Goal: Transaction & Acquisition: Purchase product/service

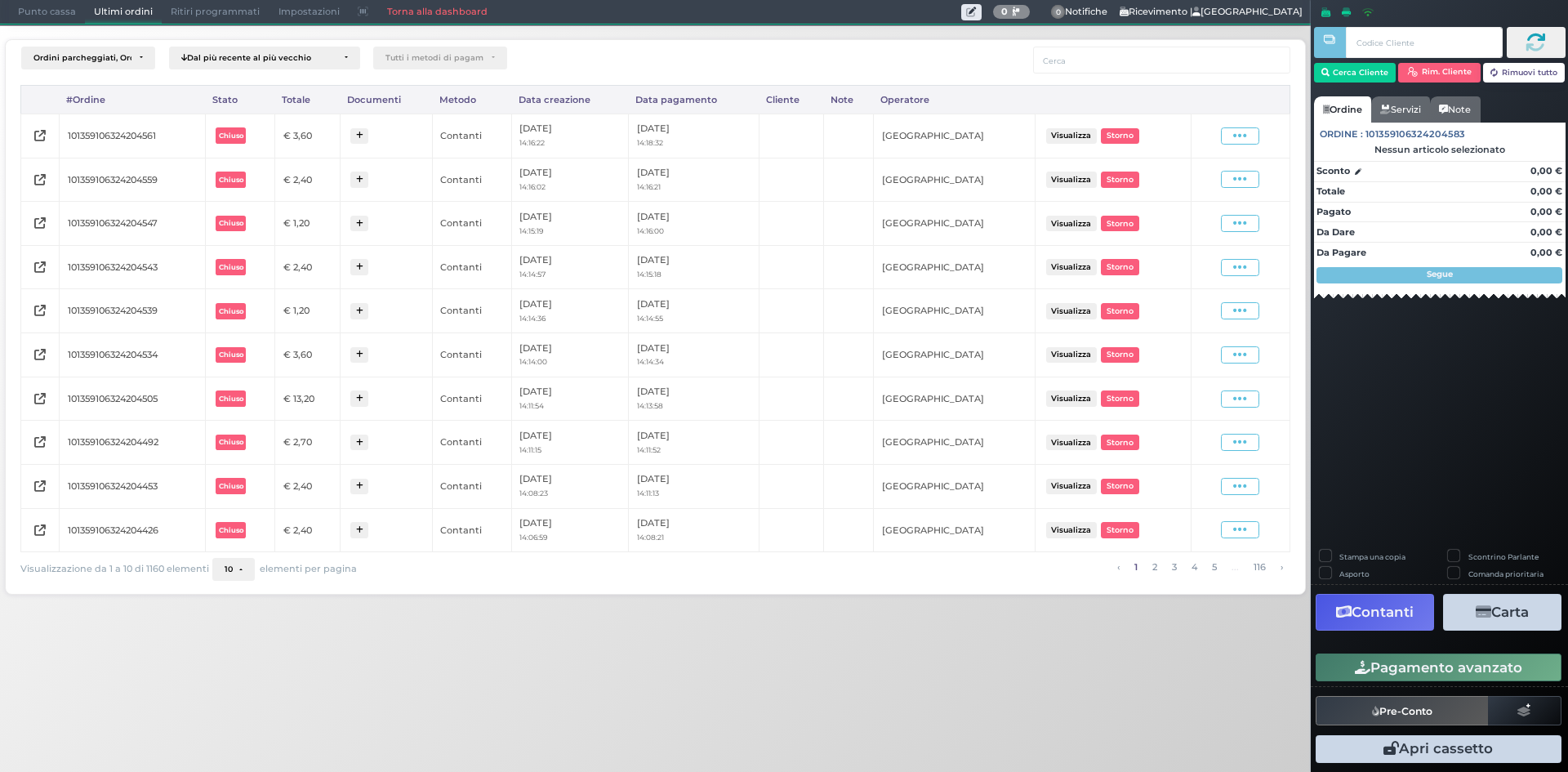
click at [59, 5] on span "Punto cassa" at bounding box center [46, 12] width 76 height 23
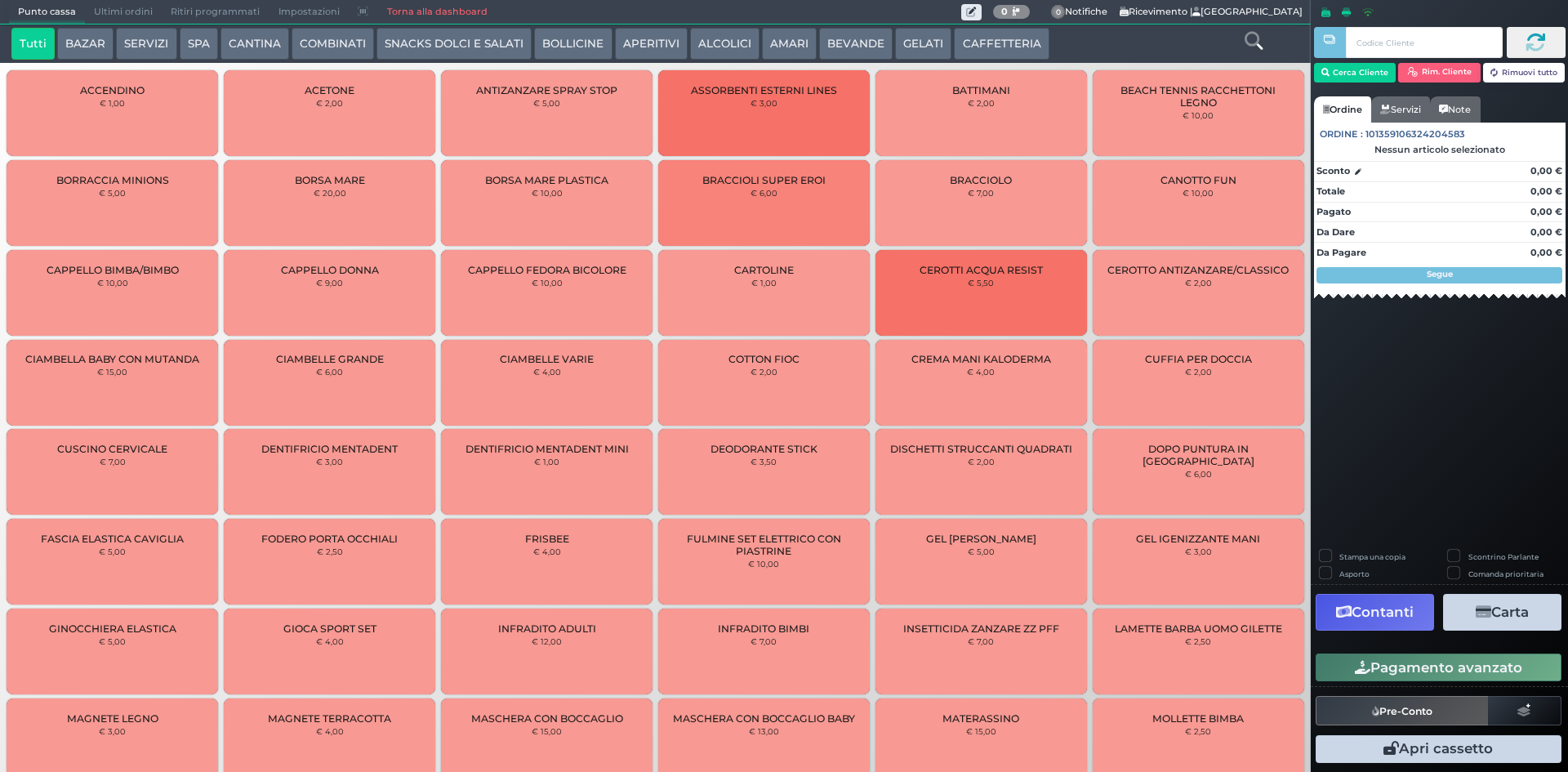
click at [920, 51] on button "GELATI" at bounding box center [923, 44] width 57 height 33
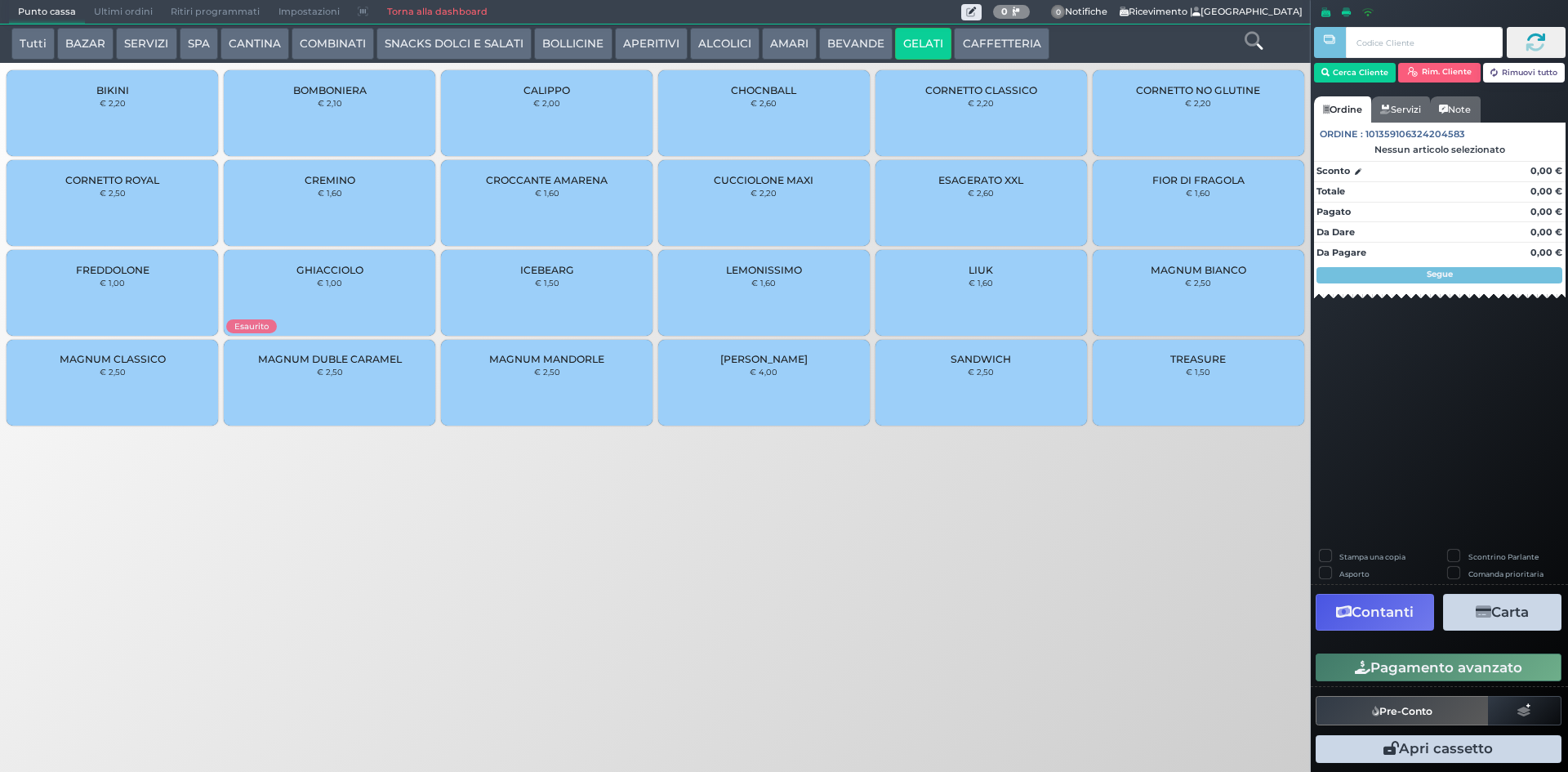
click at [851, 47] on button "BEVANDE" at bounding box center [857, 44] width 74 height 33
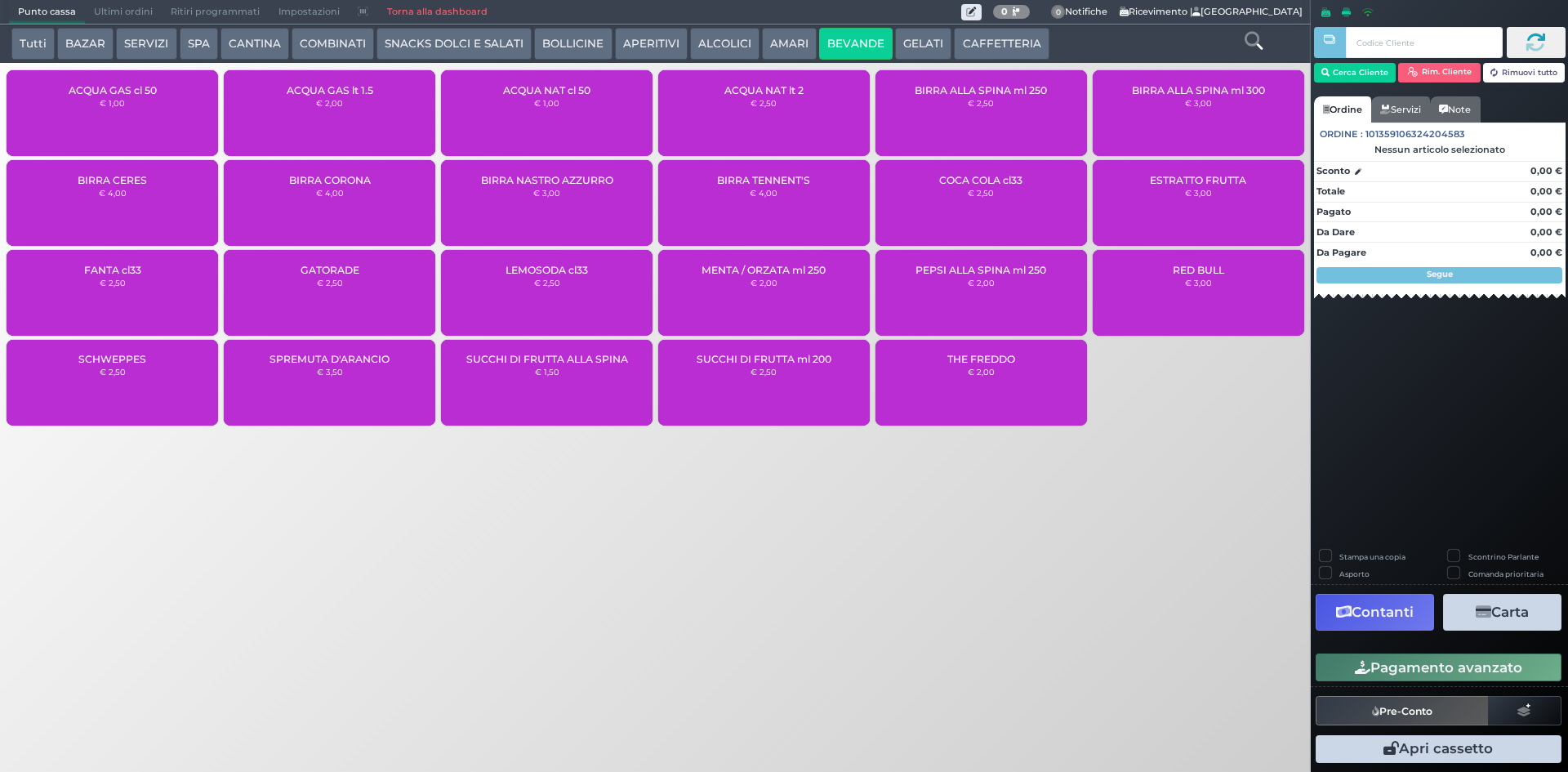
click at [507, 102] on div "ACQUA NAT cl 50 € 1,00" at bounding box center [547, 113] width 211 height 86
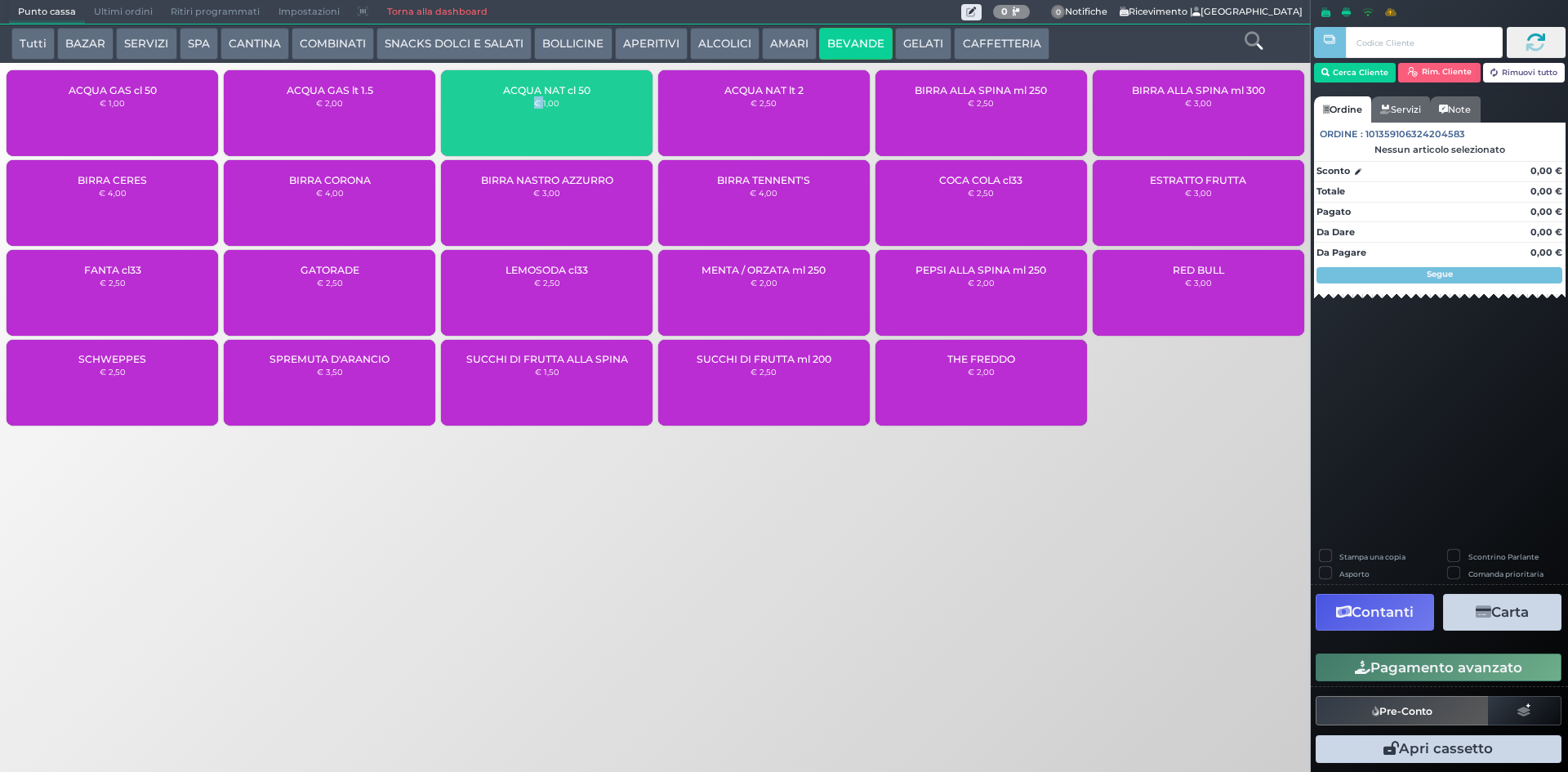
click at [507, 102] on div "ACQUA NAT cl 50 € 1,00" at bounding box center [547, 113] width 211 height 86
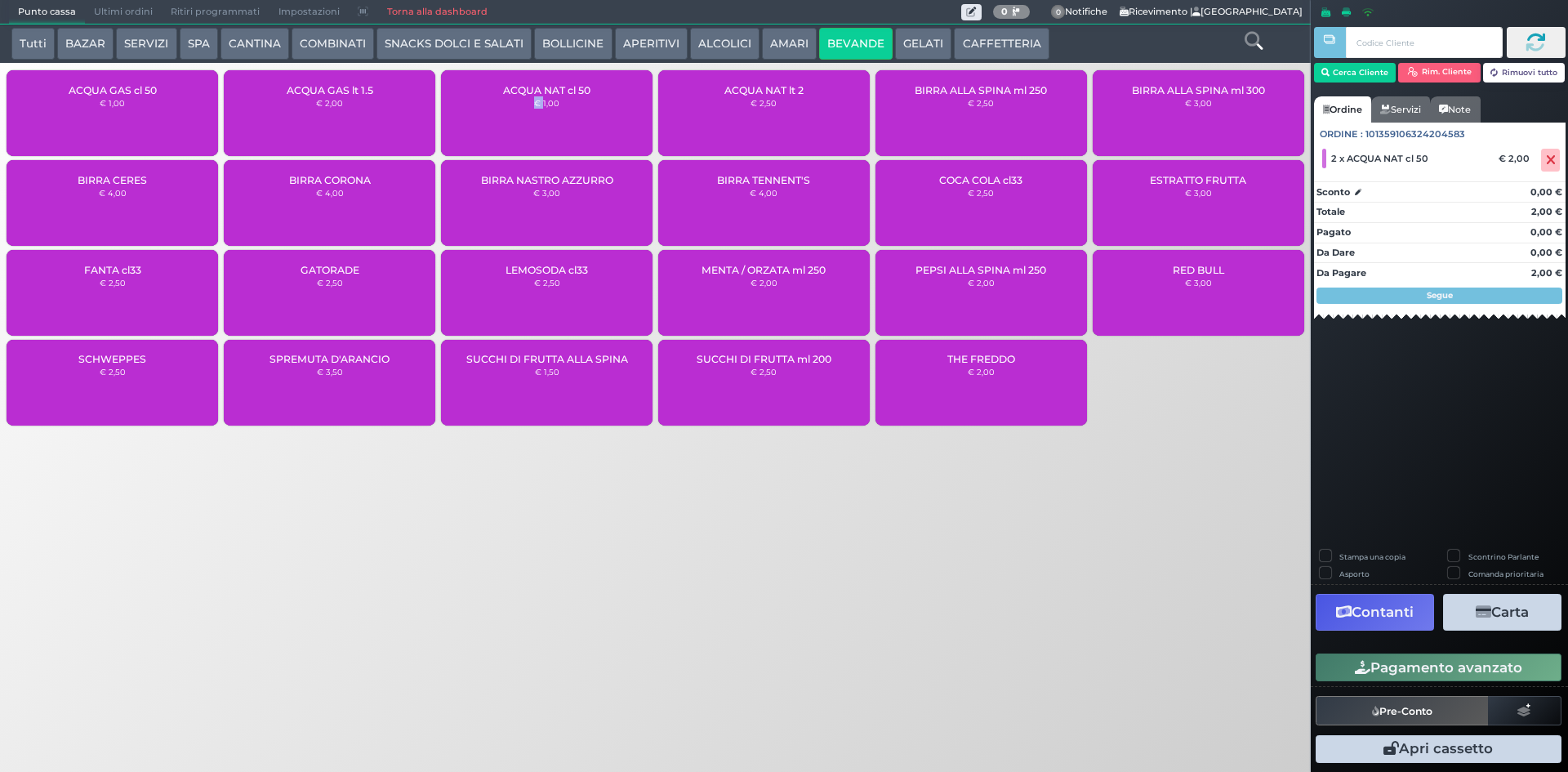
click at [1356, 669] on icon "button" at bounding box center [1363, 668] width 15 height 14
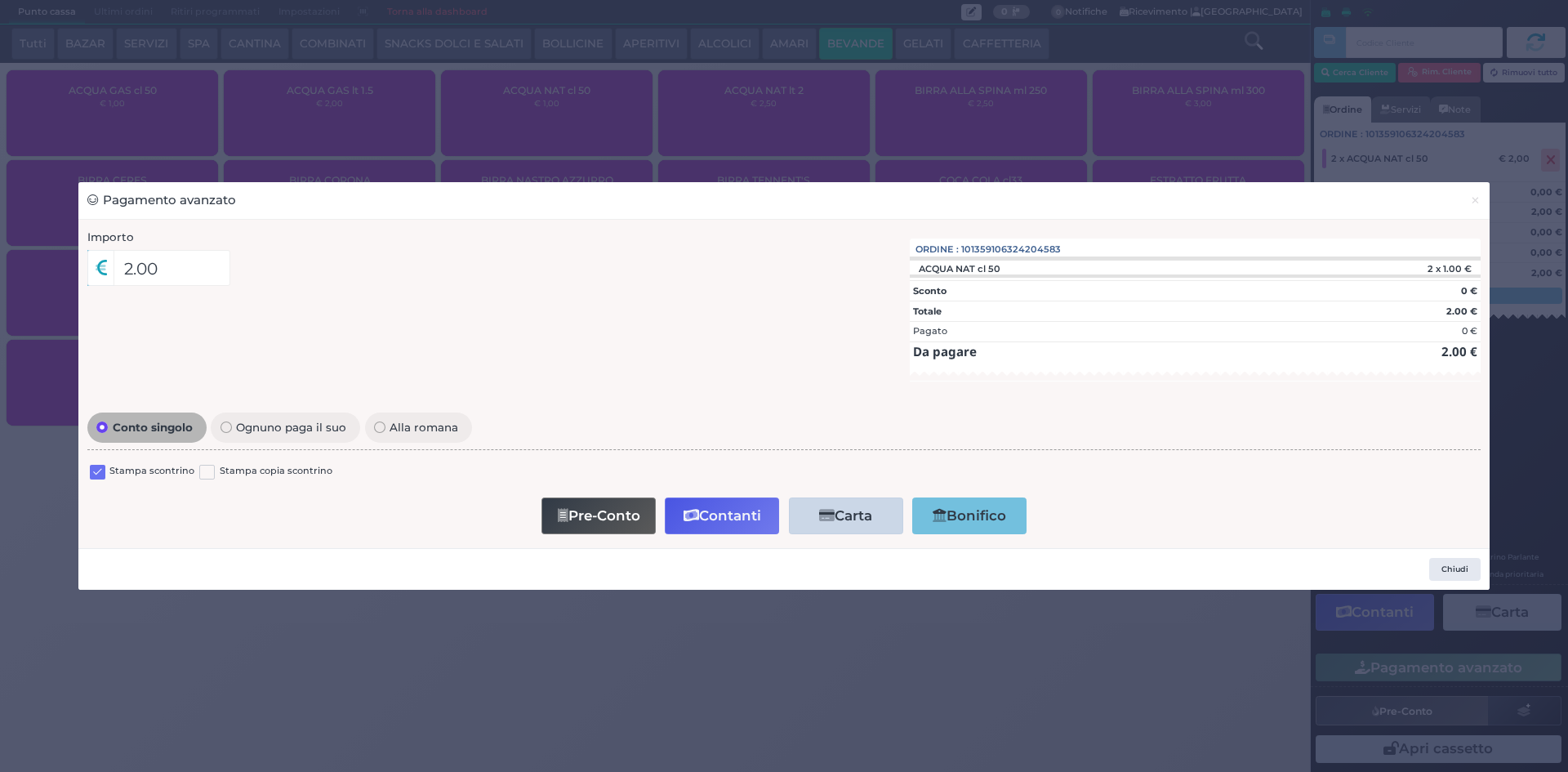
click at [93, 477] on label at bounding box center [98, 473] width 15 height 15
click at [0, 0] on input "checkbox" at bounding box center [0, 0] width 0 height 0
click at [702, 515] on button "Contanti" at bounding box center [722, 516] width 114 height 37
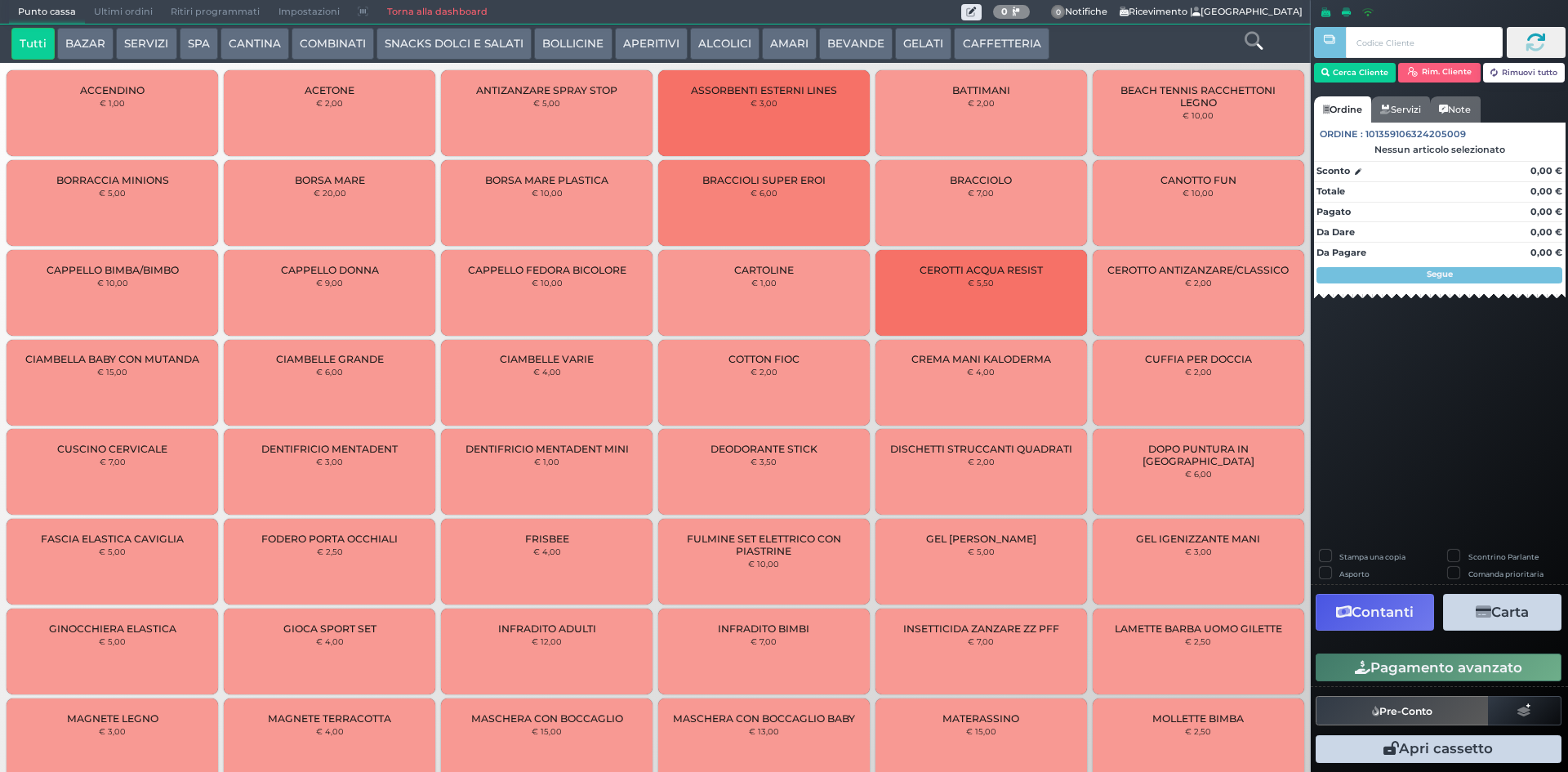
click at [127, 13] on span "Ultimi ordini" at bounding box center [123, 12] width 76 height 23
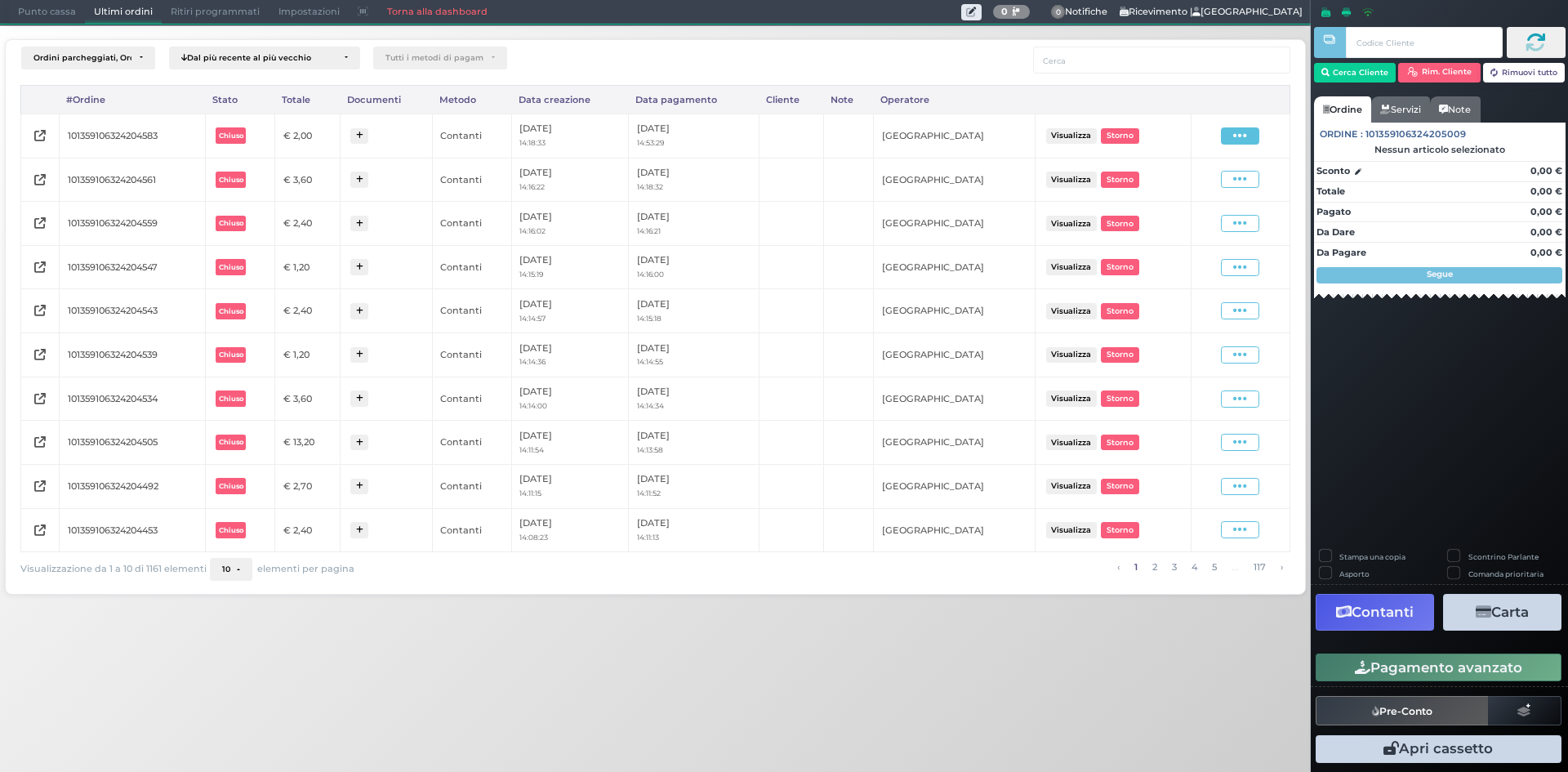
drag, startPoint x: 1245, startPoint y: 136, endPoint x: 1237, endPoint y: 137, distance: 8.1
click at [1244, 135] on icon at bounding box center [1240, 136] width 14 height 15
click at [1196, 178] on span "Ristampa Pre-Conto" at bounding box center [1201, 183] width 67 height 27
click at [23, 15] on span "Punto cassa" at bounding box center [46, 12] width 76 height 23
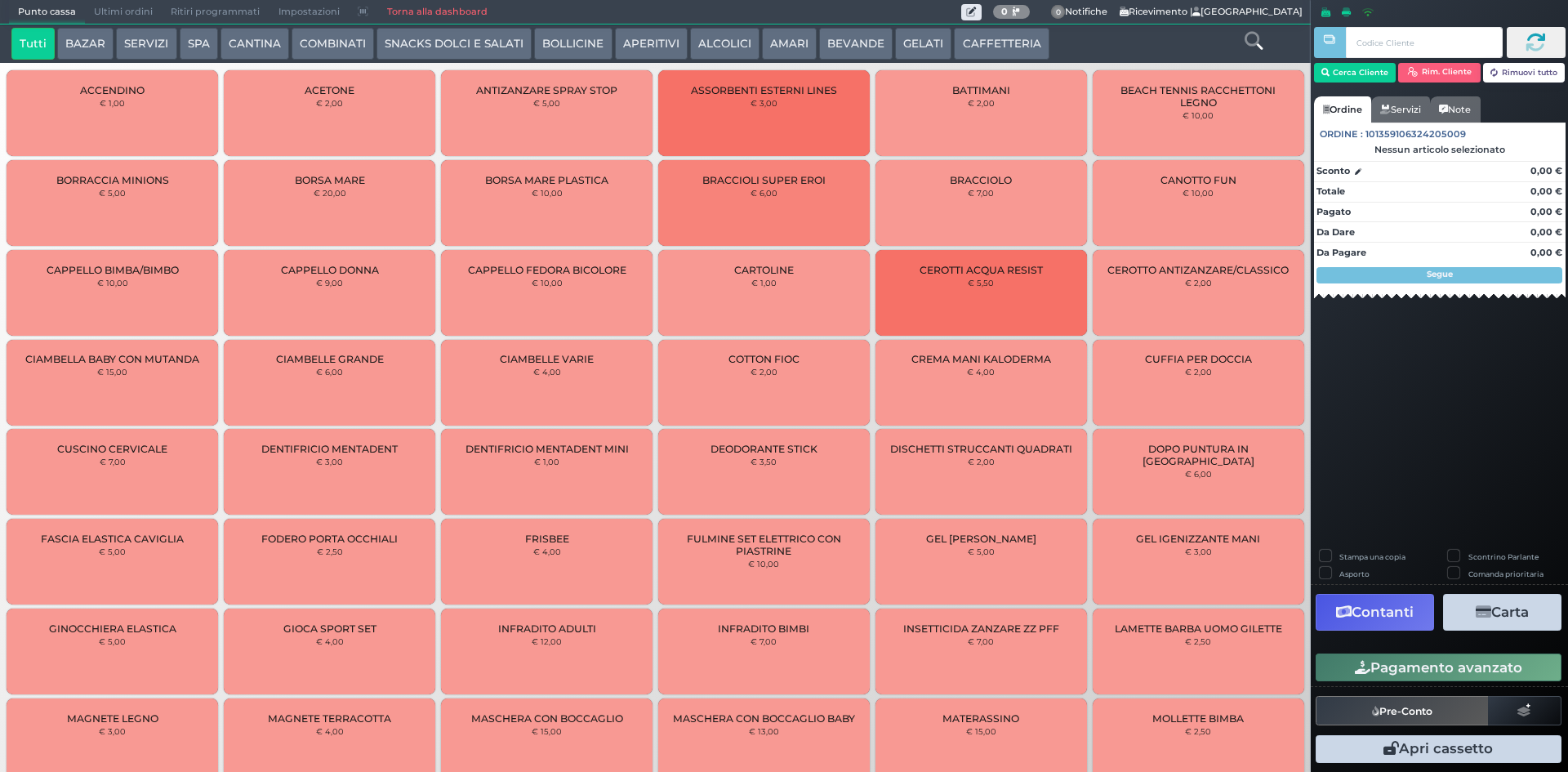
drag, startPoint x: 987, startPoint y: 64, endPoint x: 985, endPoint y: 47, distance: 17.1
click at [985, 47] on button "CAFFETTERIA" at bounding box center [1002, 44] width 94 height 33
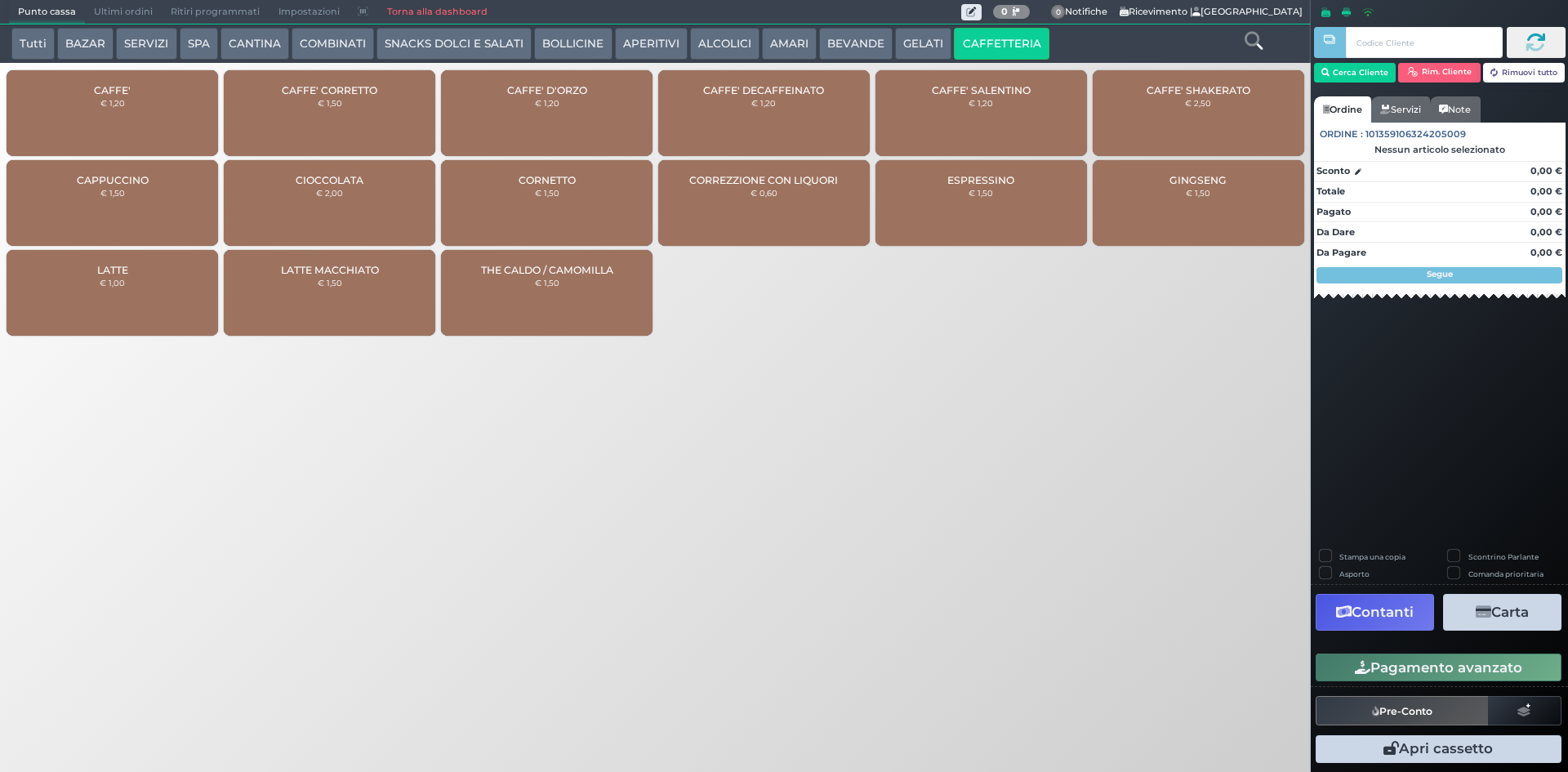
click at [126, 114] on div "CAFFE' € 1,20" at bounding box center [112, 113] width 211 height 86
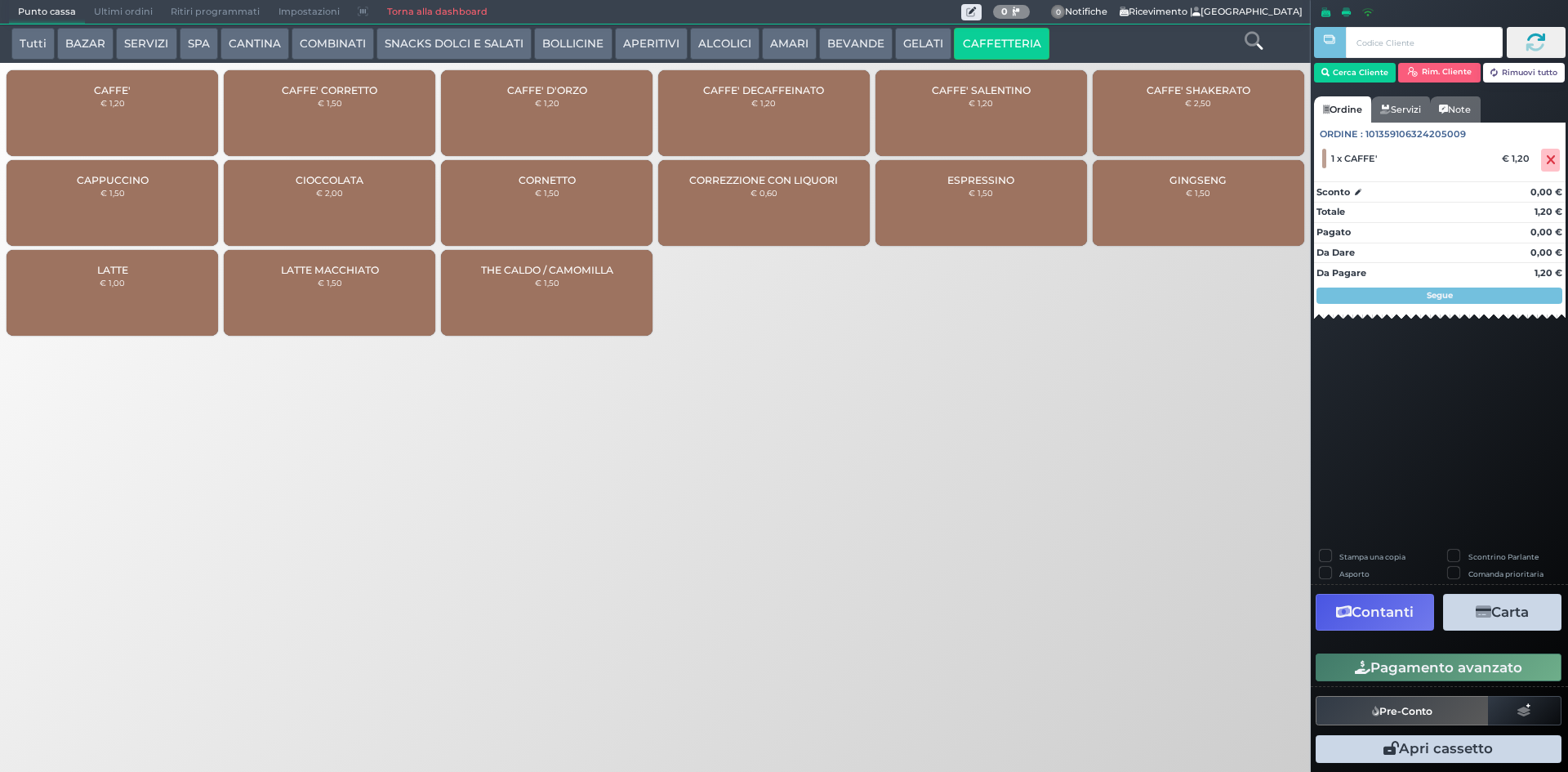
click at [1346, 672] on button "Pagamento avanzato" at bounding box center [1438, 667] width 245 height 27
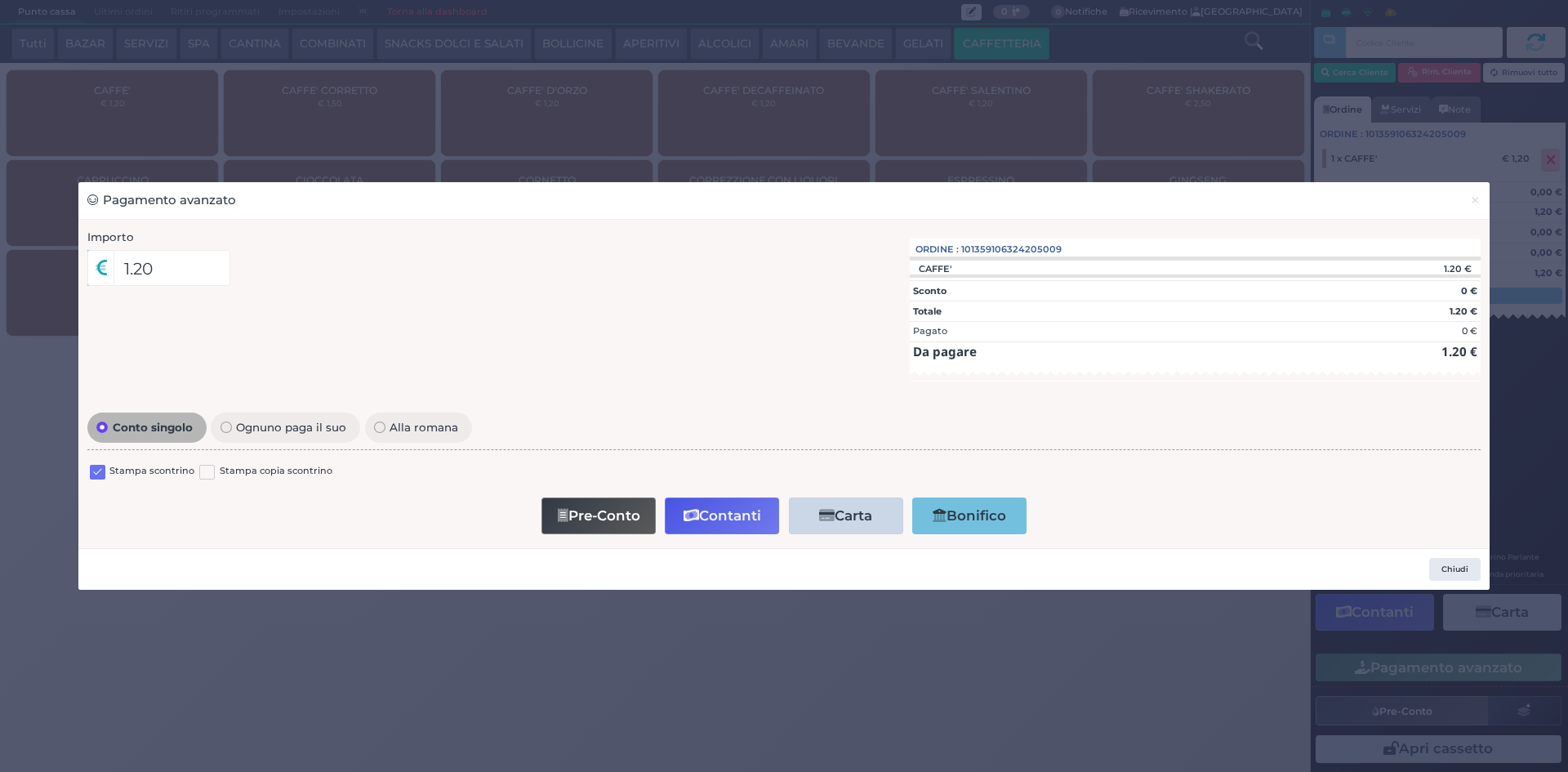
click at [96, 470] on label at bounding box center [98, 473] width 15 height 15
click at [0, 0] on input "checkbox" at bounding box center [0, 0] width 0 height 0
click at [729, 526] on button "Contanti" at bounding box center [722, 516] width 114 height 37
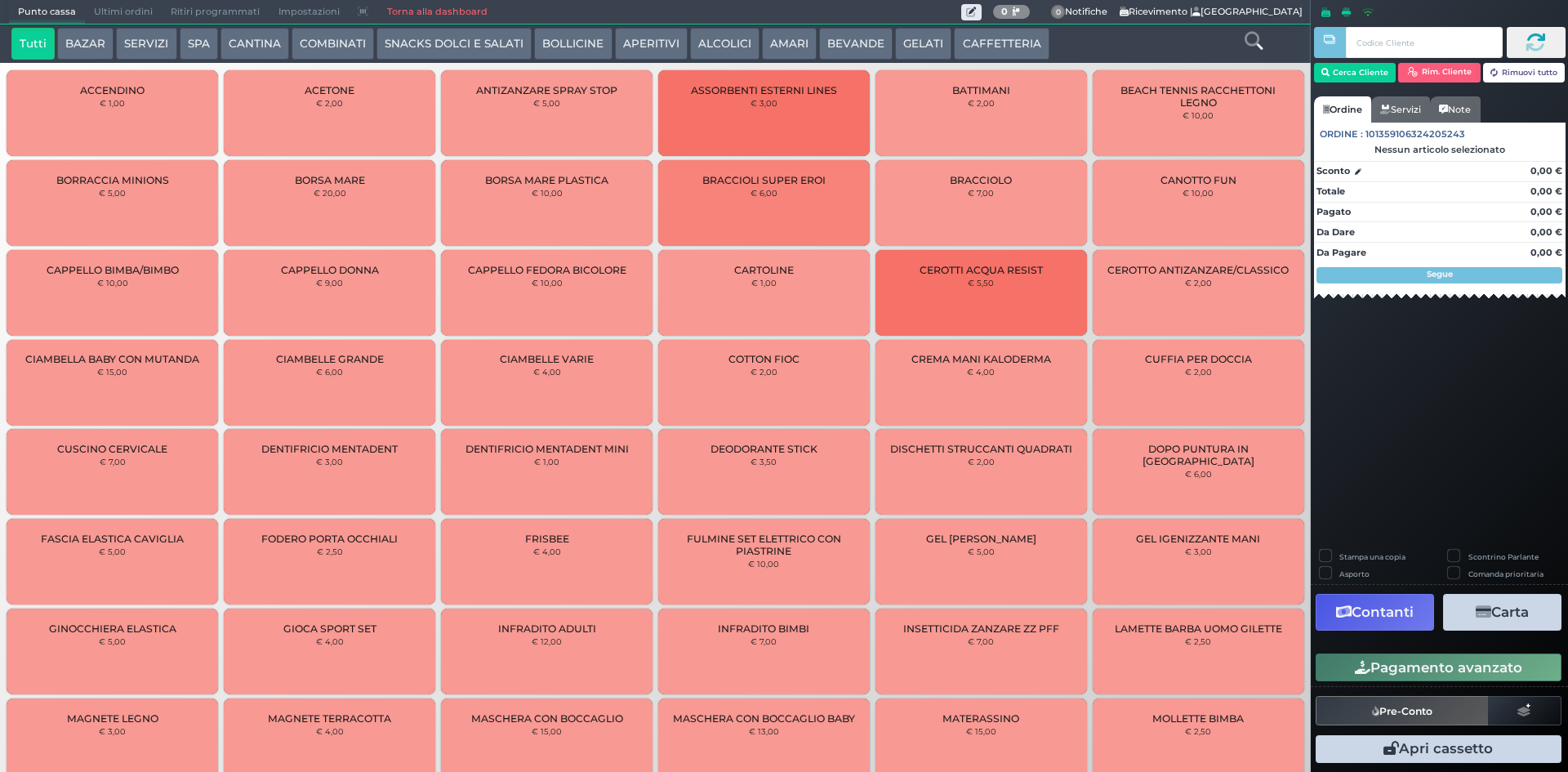
click at [102, 10] on span "Ultimi ordini" at bounding box center [123, 12] width 76 height 23
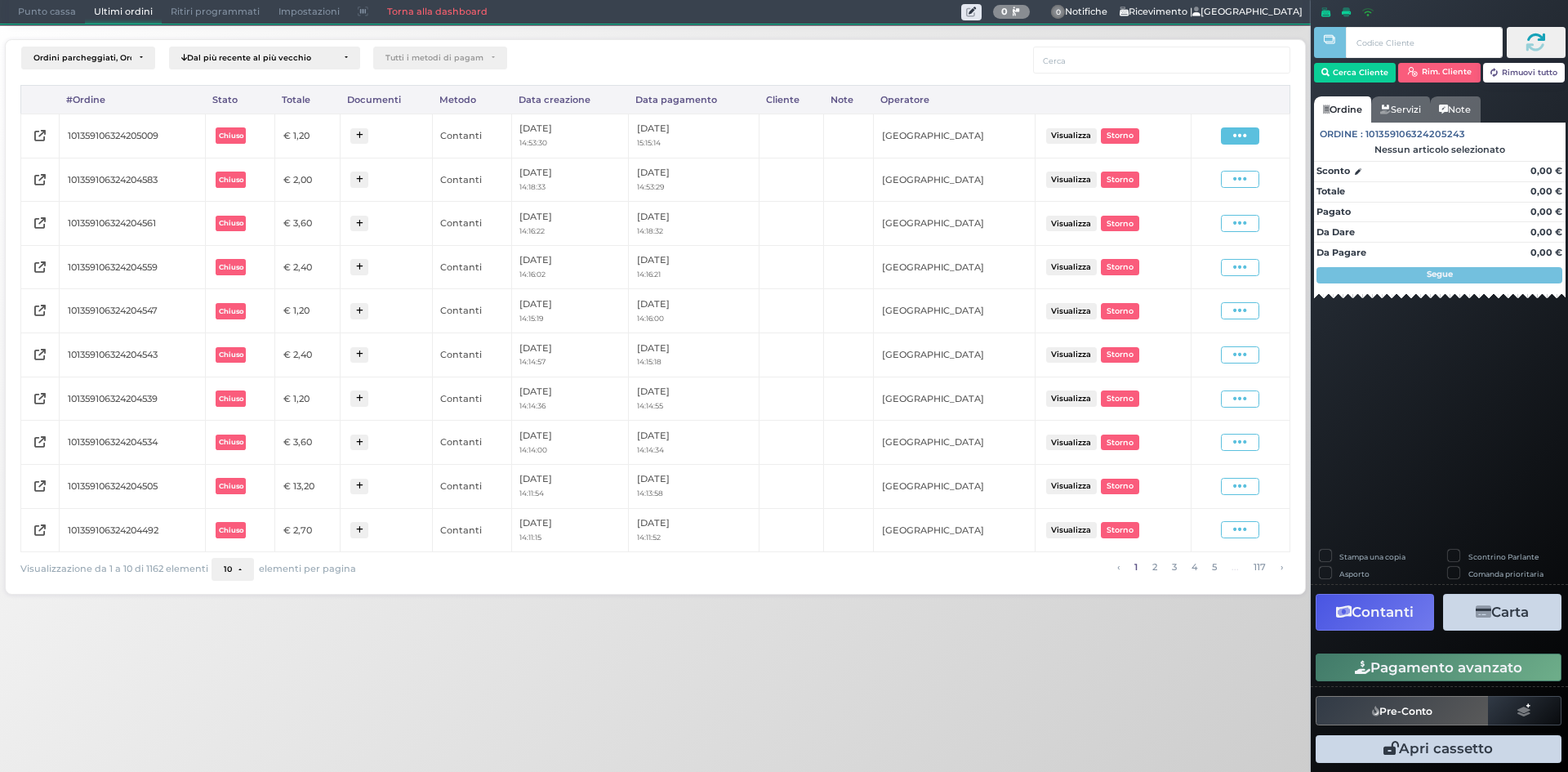
click at [1247, 143] on icon at bounding box center [1240, 136] width 14 height 15
click at [1205, 185] on span "Ristampa Pre-Conto" at bounding box center [1201, 183] width 67 height 27
click at [21, 12] on span "Punto cassa" at bounding box center [46, 12] width 76 height 23
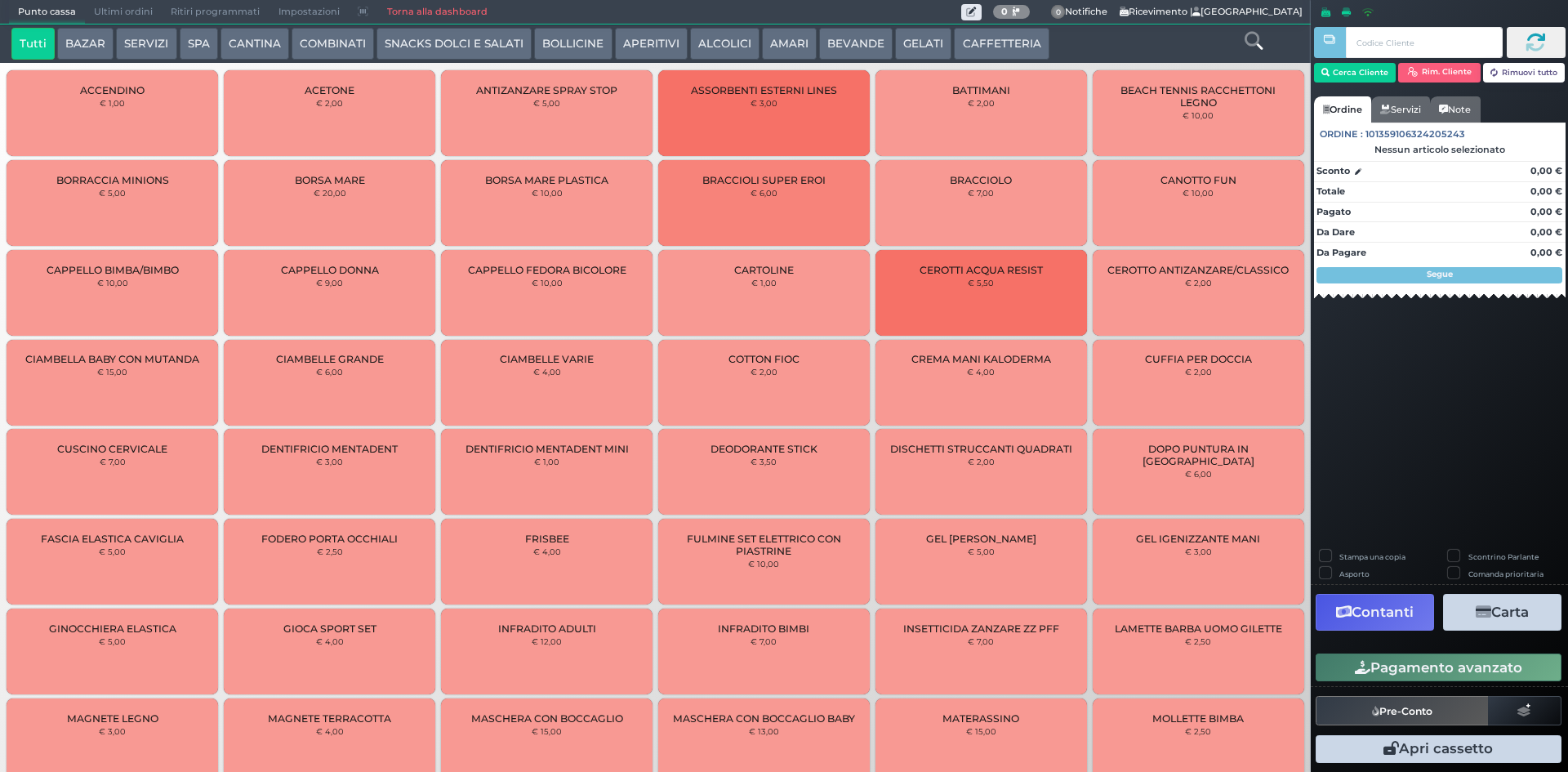
click at [341, 48] on button "COMBINATI" at bounding box center [333, 44] width 82 height 33
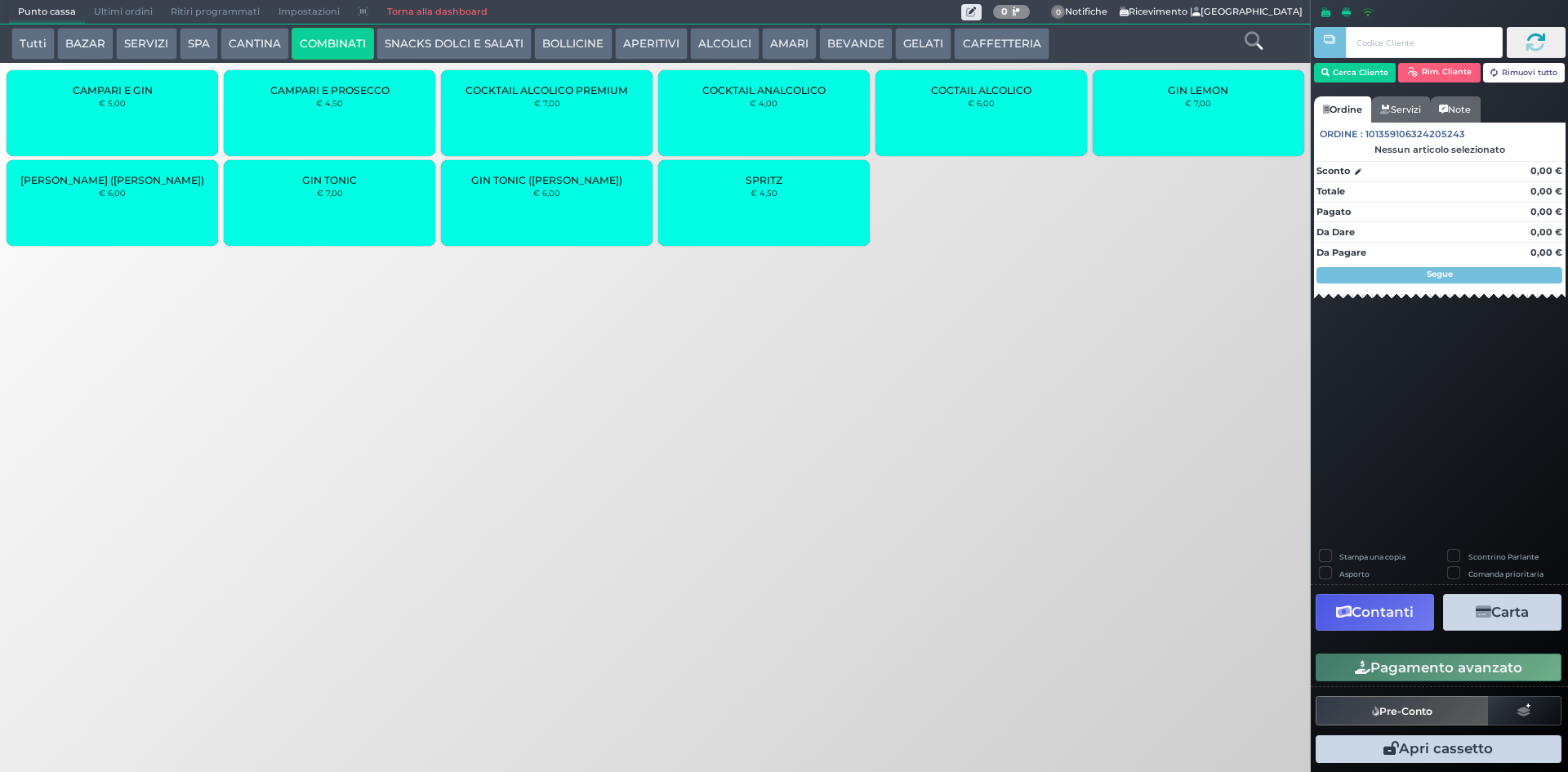
click at [754, 207] on div "SPRITZ € 4,50" at bounding box center [764, 204] width 211 height 86
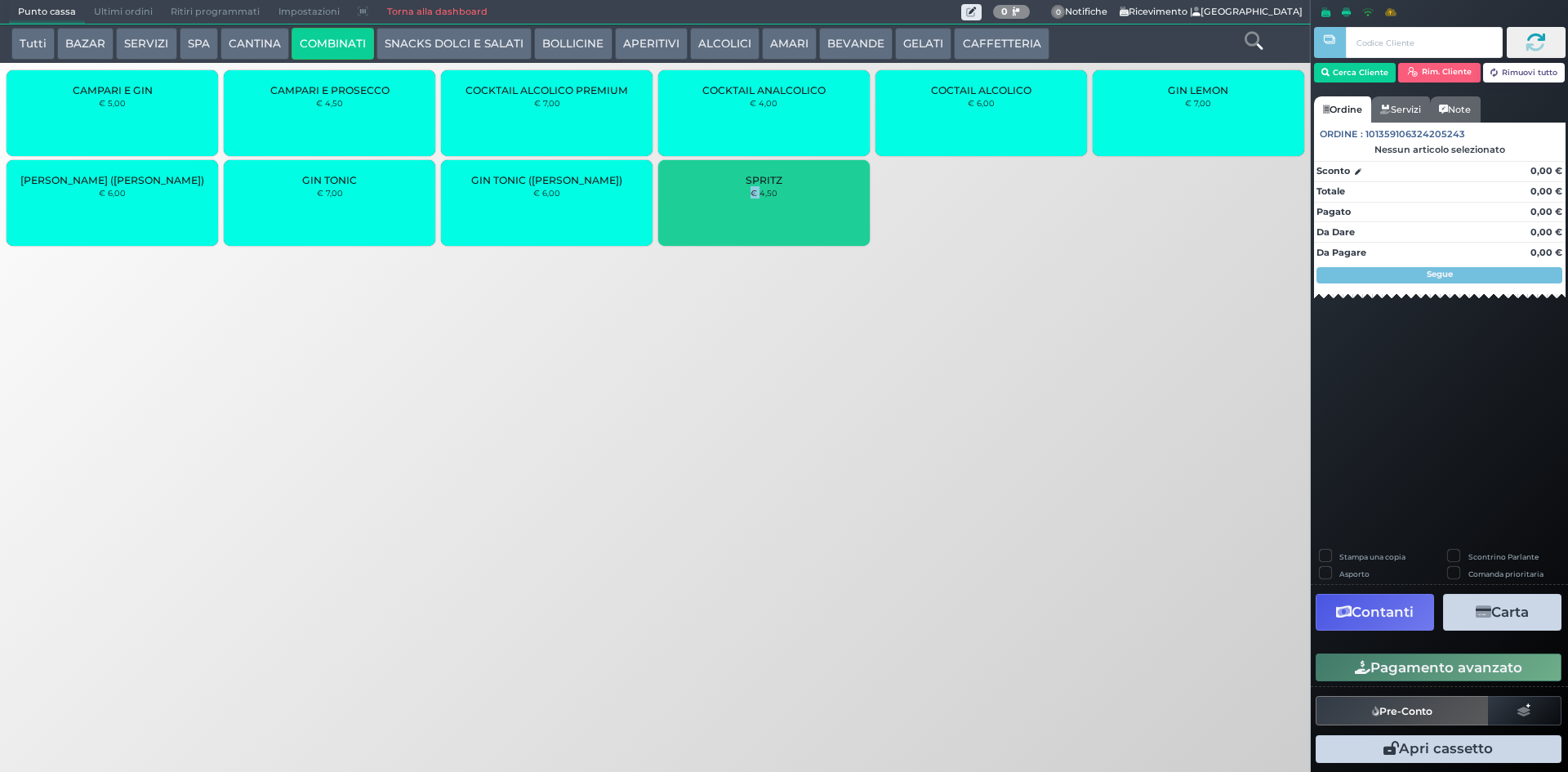
click at [754, 207] on div "SPRITZ € 4,50" at bounding box center [764, 204] width 211 height 86
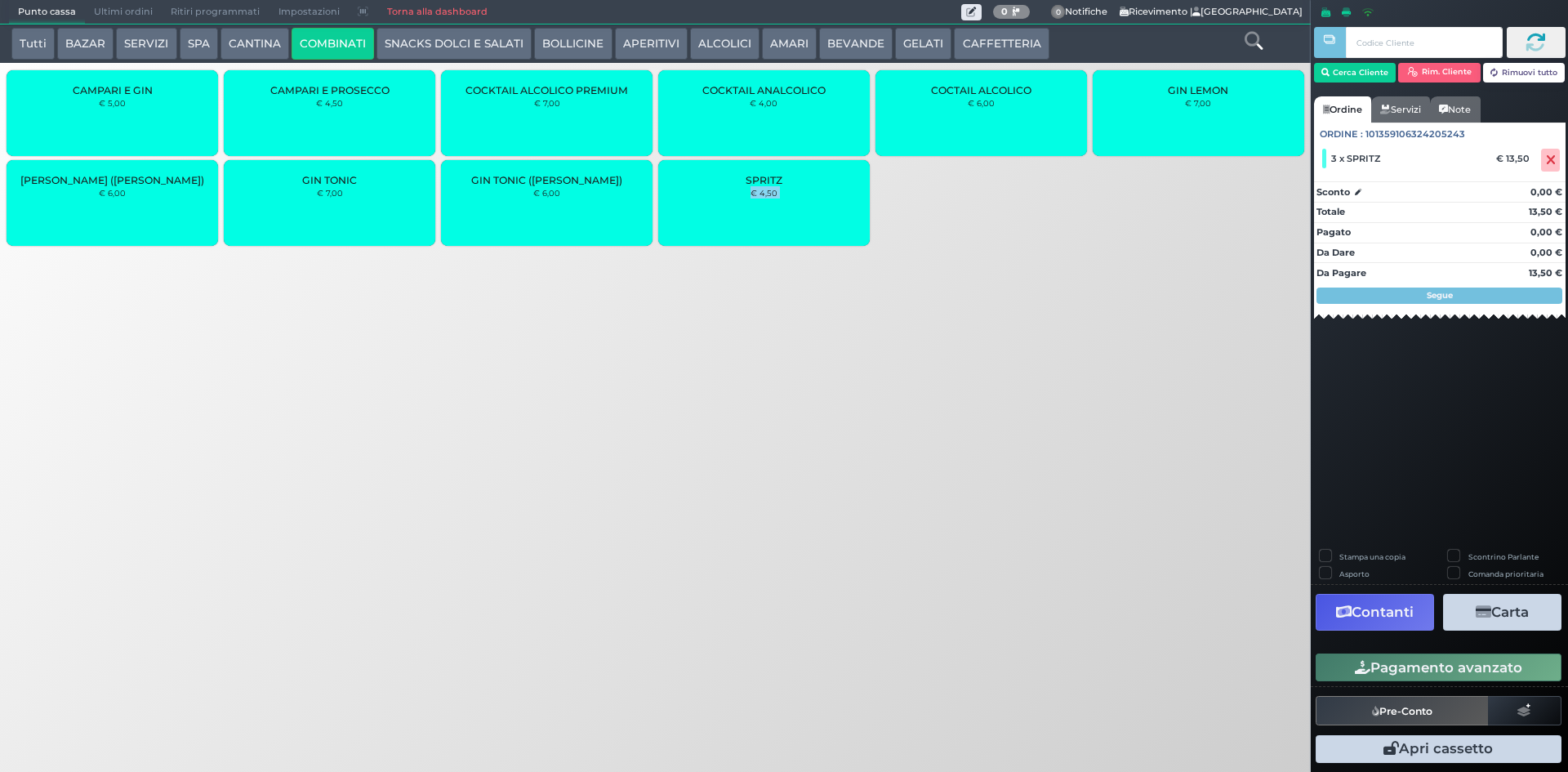
click at [754, 207] on div "SPRITZ € 4,50" at bounding box center [764, 204] width 211 height 86
click at [1340, 551] on label "Stampa una copia" at bounding box center [1372, 556] width 66 height 10
checkbox input "true"
click at [1514, 611] on button "Carta" at bounding box center [1503, 612] width 118 height 37
